Goal: Information Seeking & Learning: Learn about a topic

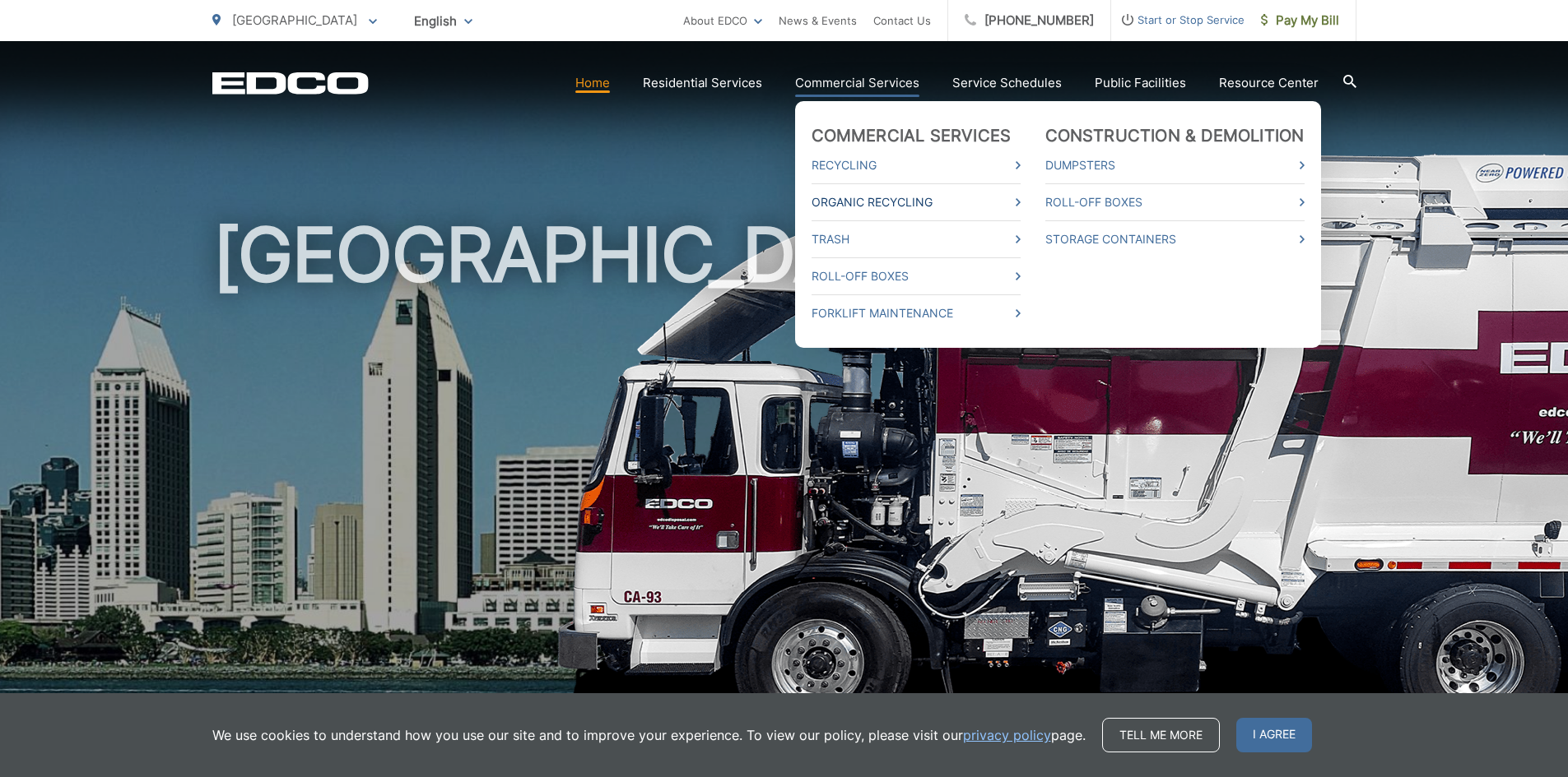
click at [875, 200] on link "Organic Recycling" at bounding box center [916, 203] width 209 height 20
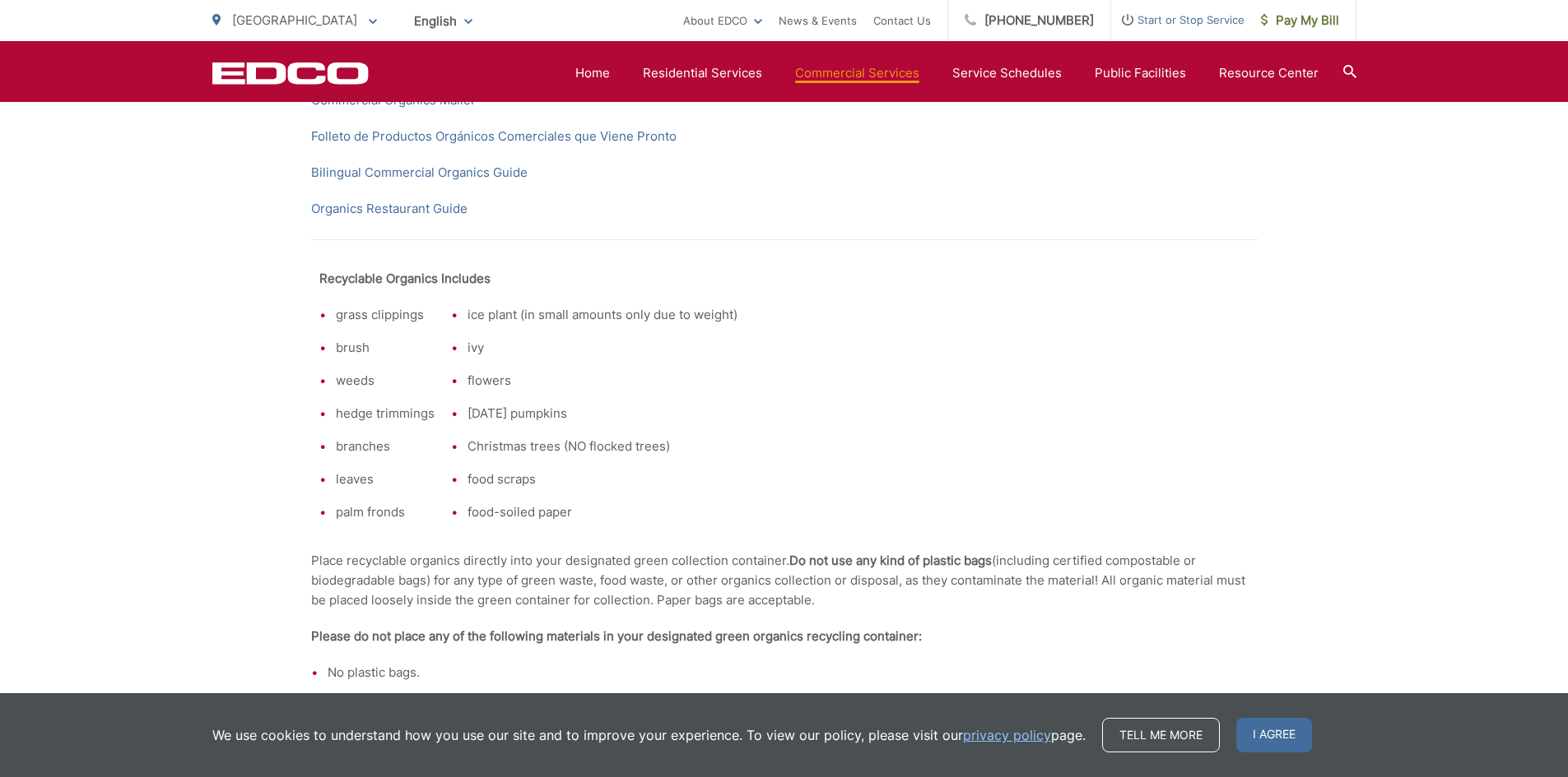
scroll to position [394, 0]
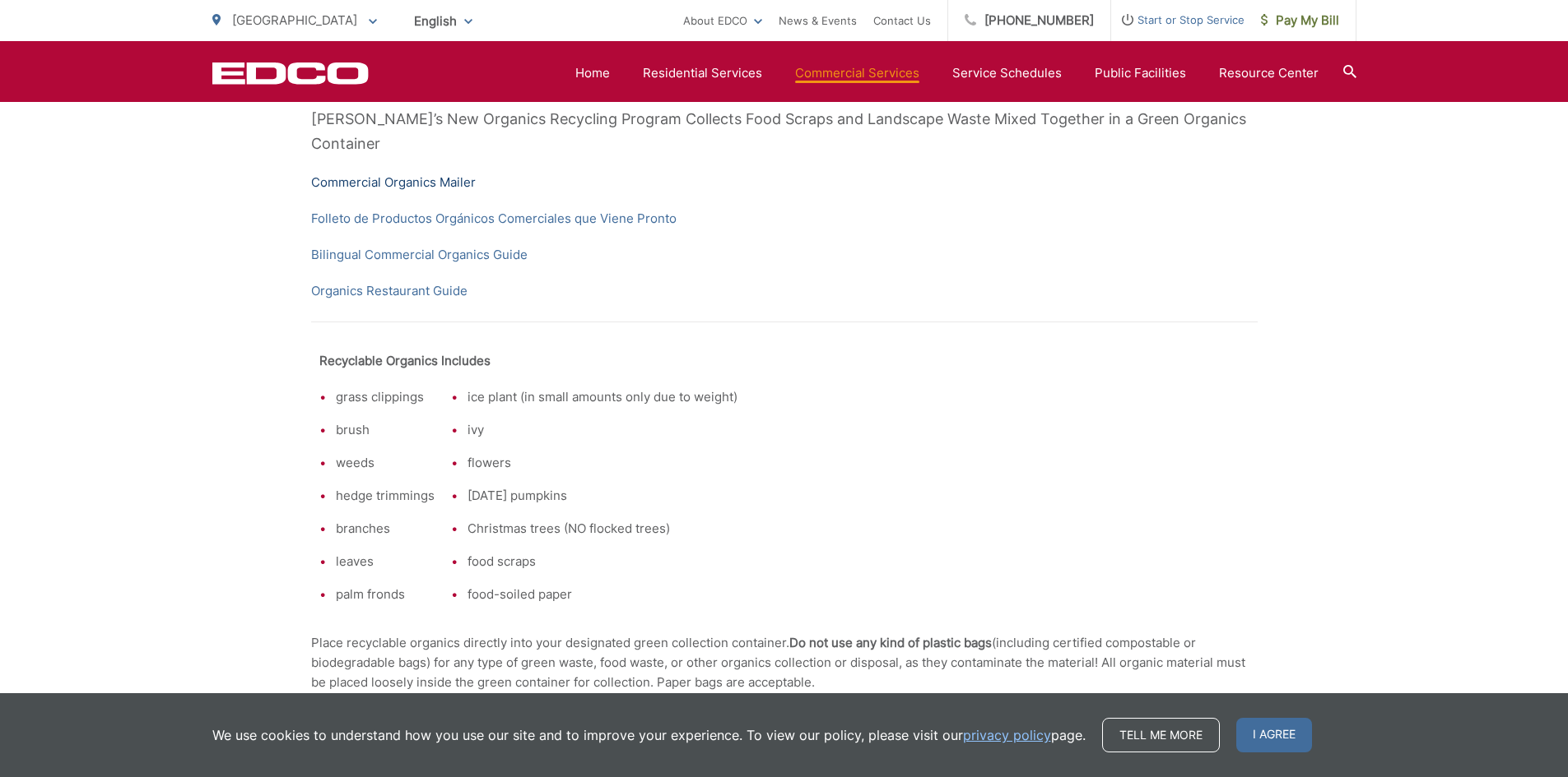
click at [377, 173] on link "Commercial Organics Mailer" at bounding box center [393, 183] width 164 height 20
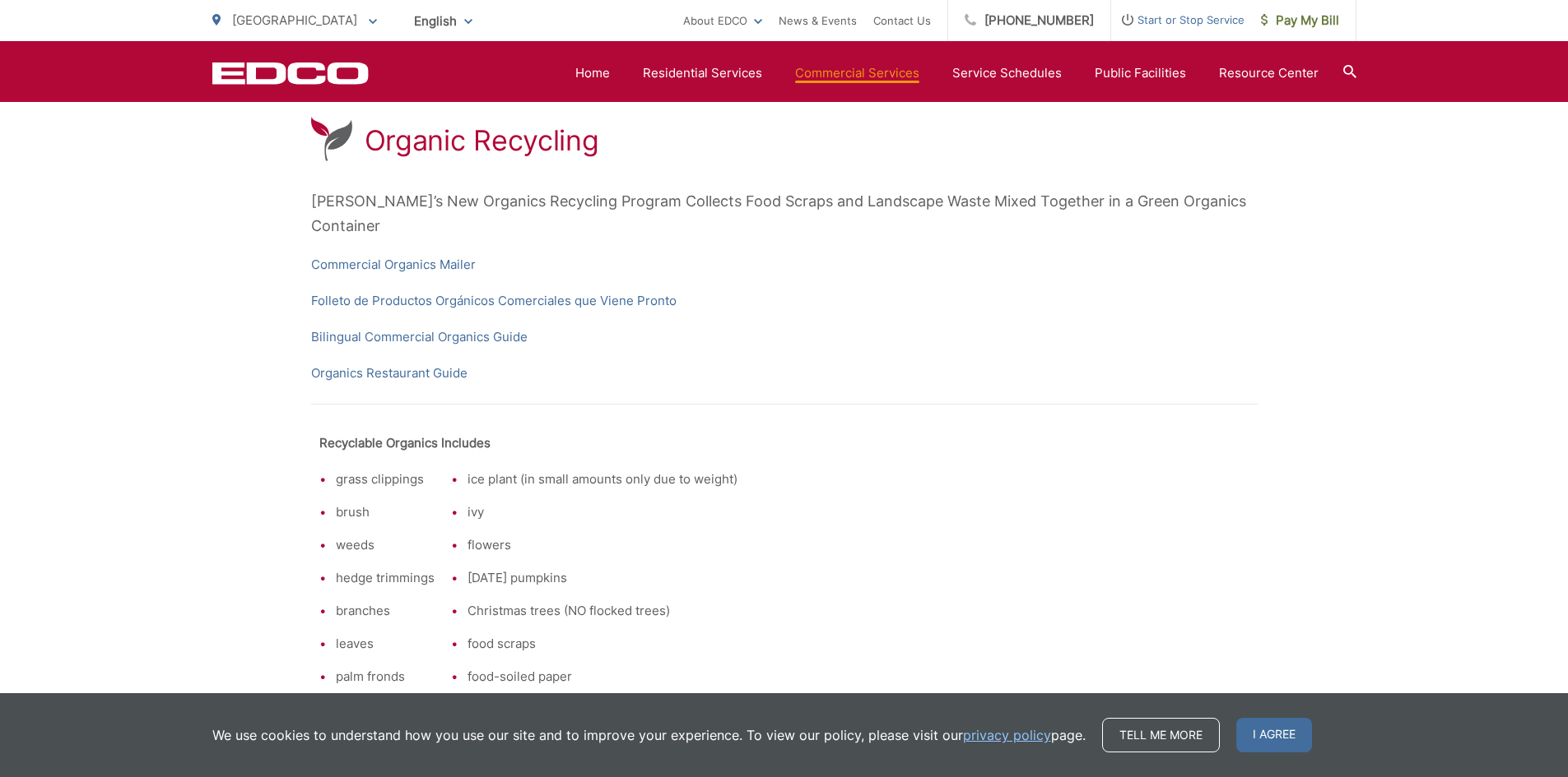
scroll to position [229, 0]
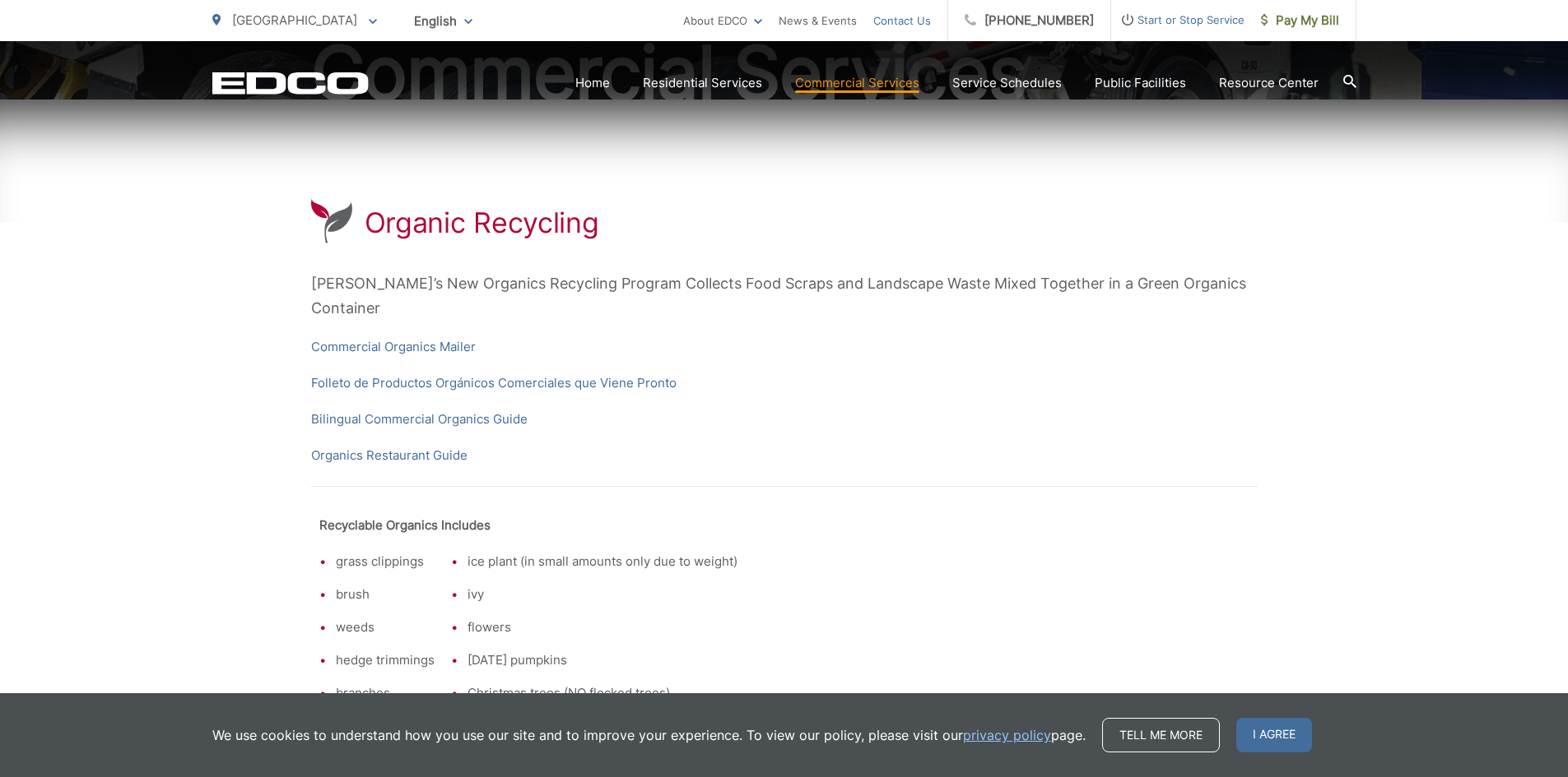
click at [918, 21] on link "Contact Us" at bounding box center [902, 21] width 58 height 20
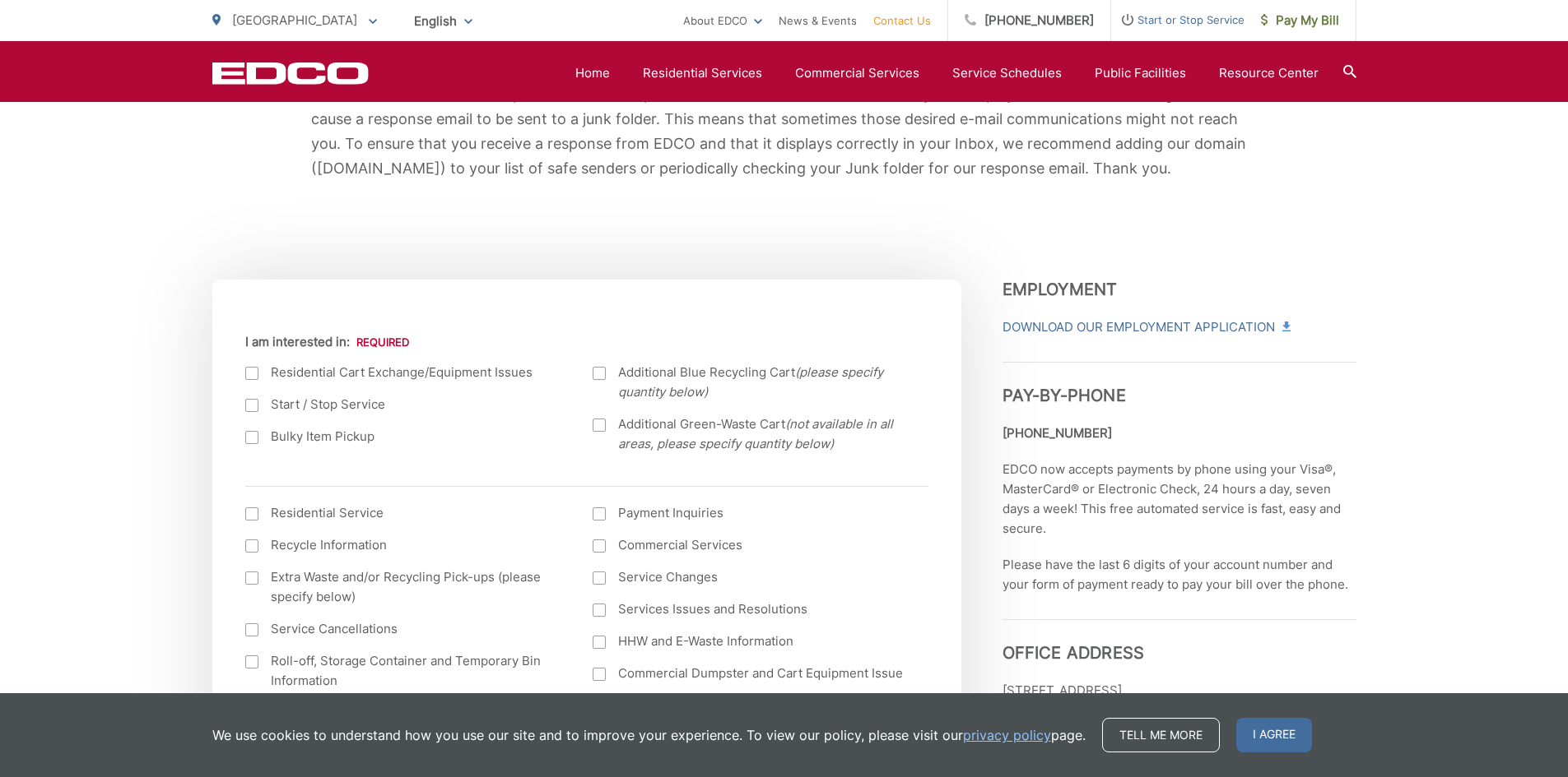
scroll to position [494, 0]
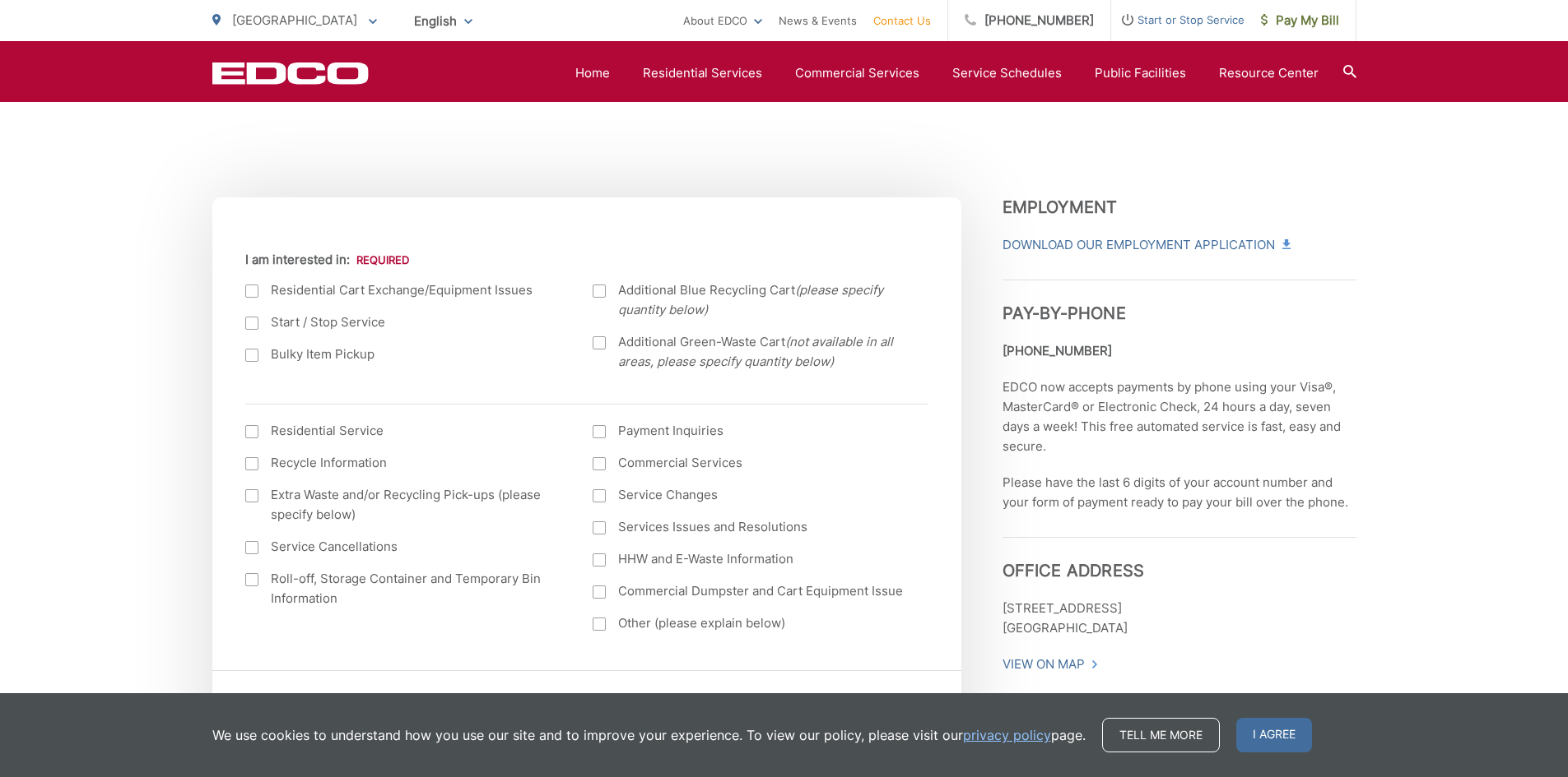
click at [253, 461] on div at bounding box center [252, 464] width 13 height 13
click at [0, 0] on input "Recycle Information" at bounding box center [0, 0] width 0 height 0
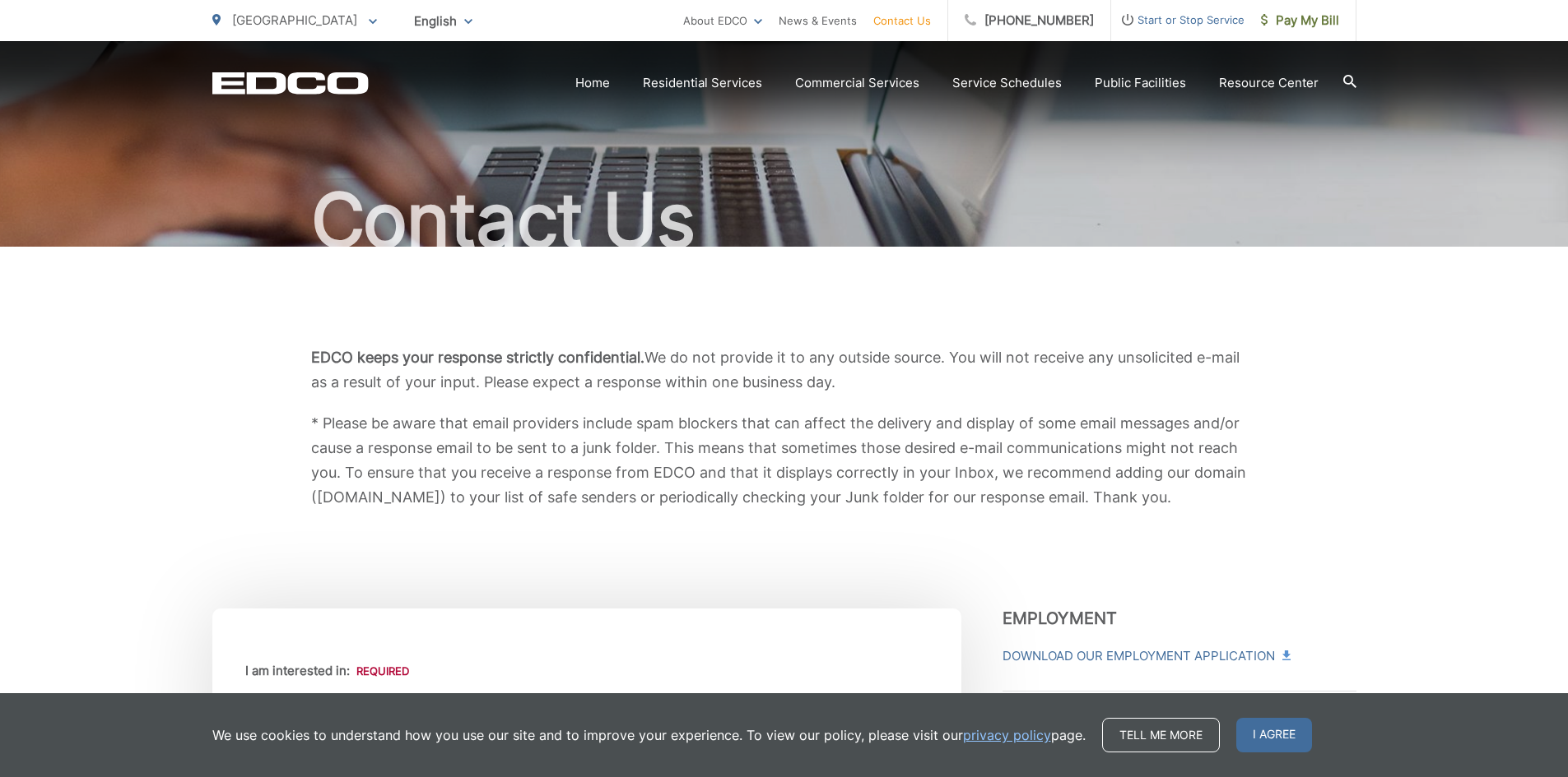
scroll to position [0, 0]
